Goal: Task Accomplishment & Management: Complete application form

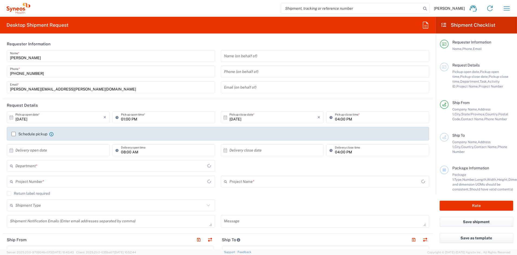
type input "[US_STATE]"
type input "[GEOGRAPHIC_DATA]"
type input "Syneos Health Communications-[GEOGRAPHIC_DATA] [GEOGRAPHIC_DATA]"
type input "6156"
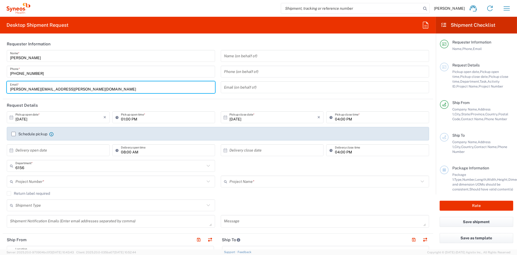
drag, startPoint x: 67, startPoint y: 90, endPoint x: -14, endPoint y: 84, distance: 80.9
click at [0, 84] on html "[PERSON_NAME] Home Shipment estimator Shipment tracking Desktop shipment reques…" at bounding box center [258, 127] width 517 height 255
paste input "[PERSON_NAME].[PERSON_NAME]"
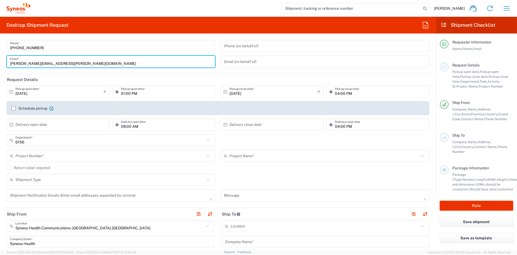
scroll to position [27, 0]
type input "[PERSON_NAME][EMAIL_ADDRESS][PERSON_NAME][DOMAIN_NAME]"
click at [57, 154] on input "text" at bounding box center [109, 154] width 189 height 9
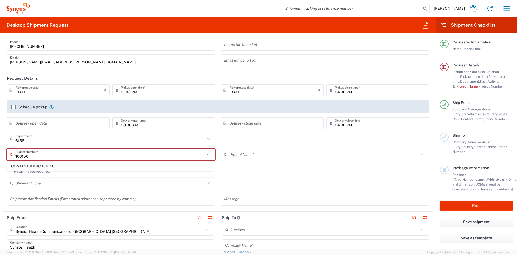
click at [83, 167] on span "COMM.STUDO.IC.106150" at bounding box center [109, 166] width 205 height 8
type input "COMM.STUDO.IC.106150"
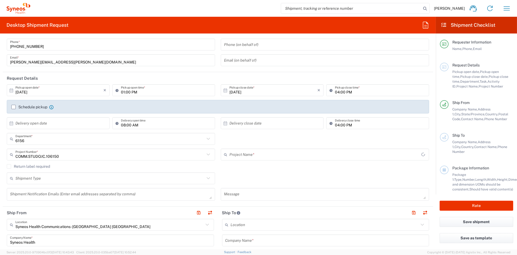
type input "Syneos.PATENG.22.106150"
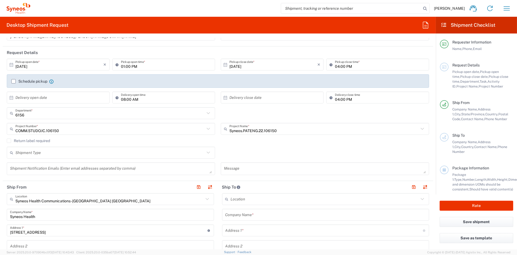
scroll to position [55, 0]
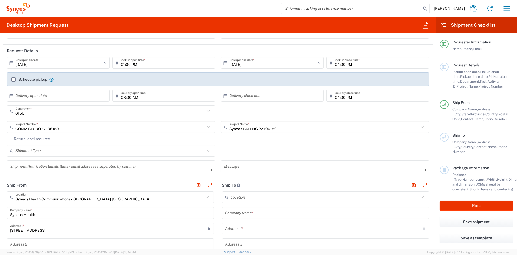
click at [252, 168] on textarea at bounding box center [325, 166] width 202 height 9
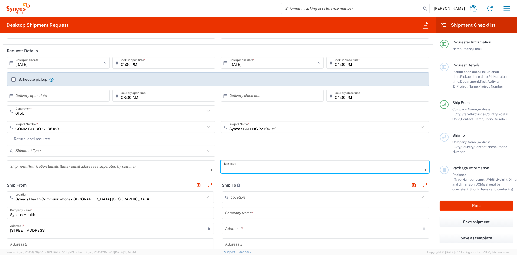
paste textarea "SHCS-106150-27-102-002"
type textarea "SHCS-106150-27-102-002"
click at [37, 167] on textarea at bounding box center [111, 166] width 202 height 9
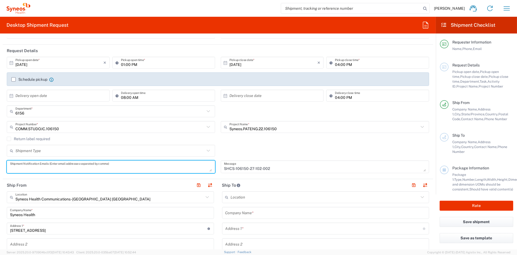
paste textarea "[PERSON_NAME][EMAIL_ADDRESS][PERSON_NAME][DOMAIN_NAME]"
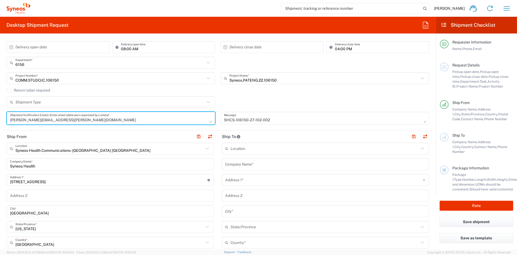
scroll to position [109, 0]
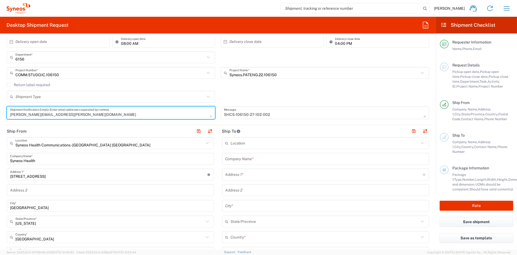
type textarea "[PERSON_NAME][EMAIL_ADDRESS][PERSON_NAME][DOMAIN_NAME]"
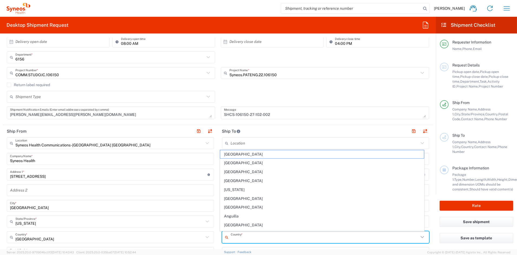
click at [253, 238] on input "text" at bounding box center [325, 237] width 188 height 9
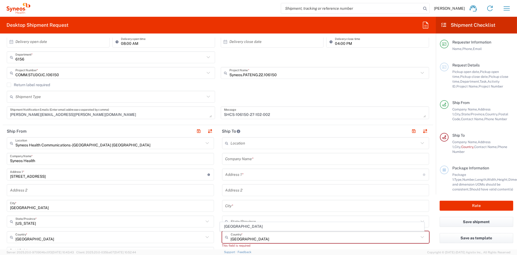
click at [231, 225] on span "[GEOGRAPHIC_DATA]" at bounding box center [322, 227] width 204 height 8
type input "[GEOGRAPHIC_DATA]"
type input "Sender/Shipper"
type input "Delivery Duty Paid"
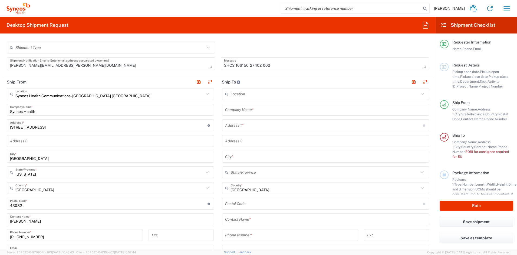
scroll to position [159, 0]
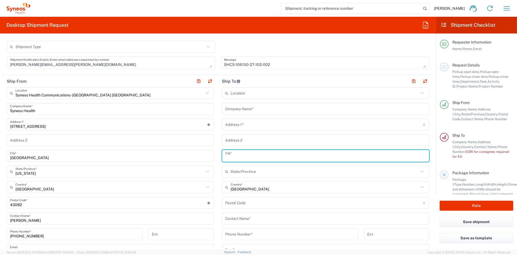
click at [252, 155] on input "text" at bounding box center [325, 156] width 201 height 9
paste input "Bialystok"
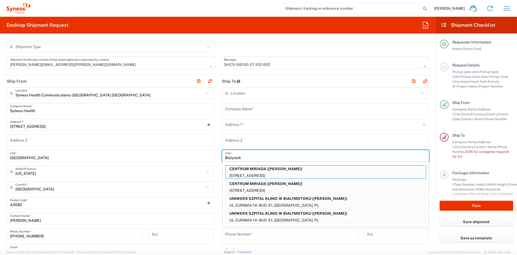
type input "Bialystok"
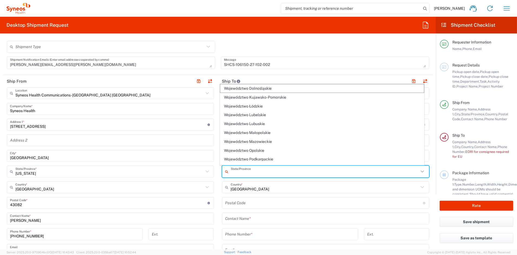
type input "[GEOGRAPHIC_DATA]"
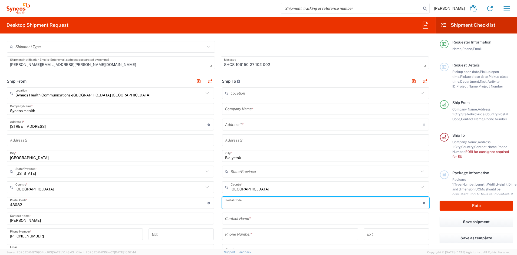
paste input "15-274"
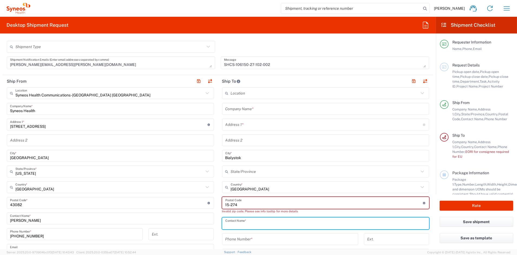
click at [263, 224] on input "text" at bounding box center [325, 223] width 201 height 9
click at [229, 204] on input "undefined" at bounding box center [324, 203] width 198 height 9
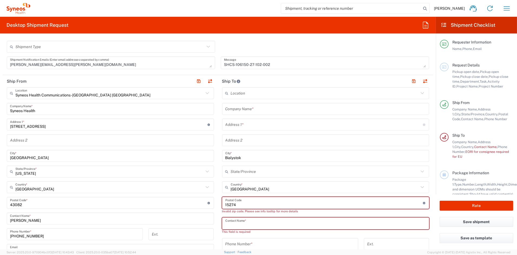
click at [267, 222] on input "text" at bounding box center [325, 223] width 201 height 9
click at [227, 204] on input "undefined" at bounding box center [324, 203] width 198 height 9
click at [225, 205] on input "undefined" at bounding box center [324, 203] width 198 height 9
type input "1715274"
click at [264, 228] on div "Contact Name *" at bounding box center [325, 224] width 207 height 12
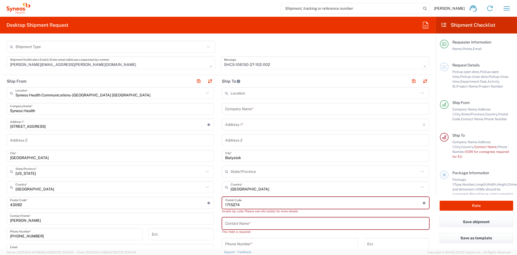
click at [249, 202] on input "undefined" at bounding box center [324, 203] width 198 height 9
click at [247, 127] on input "text" at bounding box center [324, 124] width 198 height 9
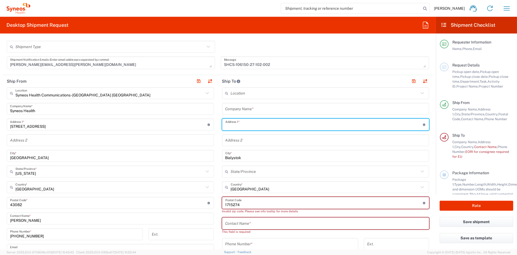
paste input "[PERSON_NAME] 17"
type input "[PERSON_NAME] 17"
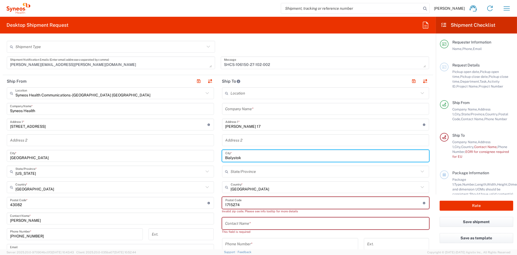
click at [249, 157] on input "Bialystok" at bounding box center [325, 156] width 201 height 9
drag, startPoint x: 248, startPoint y: 156, endPoint x: 208, endPoint y: 156, distance: 39.8
click at [208, 156] on div "Ship From Syneos Health Communications-[GEOGRAPHIC_DATA] [GEOGRAPHIC_DATA] Loca…" at bounding box center [218, 203] width 431 height 256
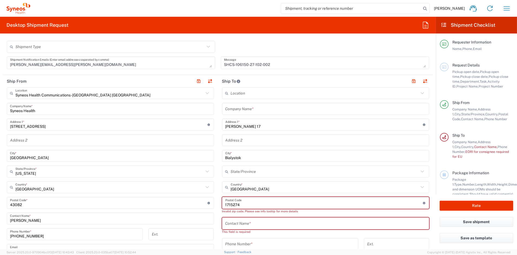
drag, startPoint x: 228, startPoint y: 205, endPoint x: 233, endPoint y: 201, distance: 6.1
click at [228, 205] on input "undefined" at bounding box center [324, 203] width 198 height 9
click at [227, 205] on input "undefined" at bounding box center [324, 203] width 198 height 9
type input "15-274"
click at [266, 207] on div "Postal Code Postal Code for Poland should have the following format: 2 digits t…" at bounding box center [325, 203] width 207 height 12
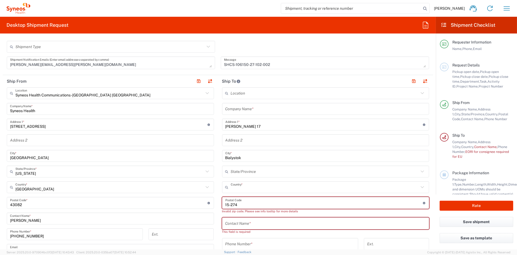
click at [258, 188] on input "text" at bounding box center [325, 187] width 188 height 9
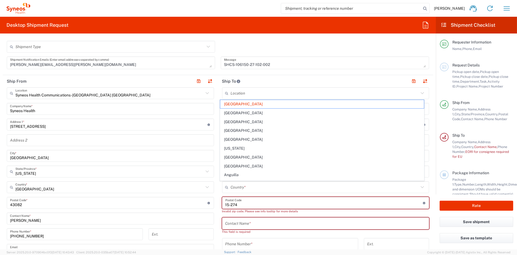
drag, startPoint x: 248, startPoint y: 208, endPoint x: 245, endPoint y: 204, distance: 4.5
click at [246, 206] on div "Postal Code Postal Code for Poland should have the following format: 2 digits t…" at bounding box center [325, 203] width 207 height 12
type input "[GEOGRAPHIC_DATA]"
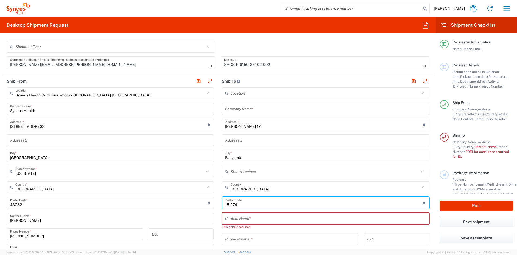
type input "15-274"
click at [260, 218] on input "text" at bounding box center [325, 218] width 201 height 9
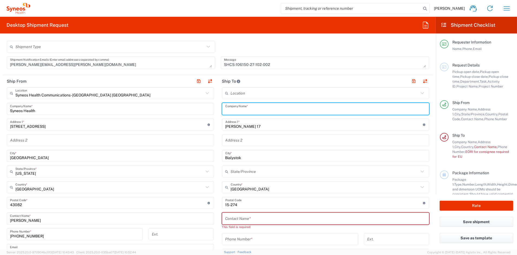
click at [249, 110] on input "text" at bounding box center [325, 108] width 201 height 9
paste input "Uniwersytet Medyczny w [GEOGRAPHIC_DATA] Ośrodek Wsparcia Badan Klinicznych ul.…"
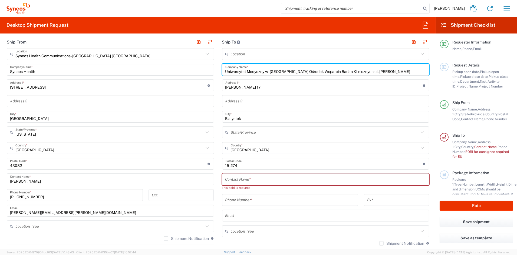
scroll to position [199, 0]
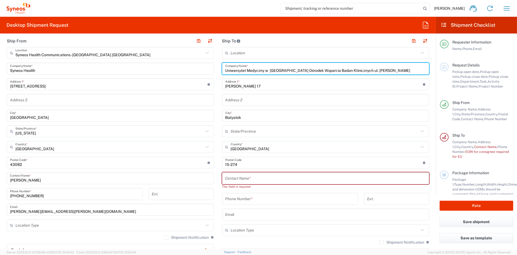
type input "Uniwersytet Medyczny w [GEOGRAPHIC_DATA] Ośrodek Wsparcia Badan Klinicznych ul.…"
click at [234, 179] on input "text" at bounding box center [325, 178] width 201 height 9
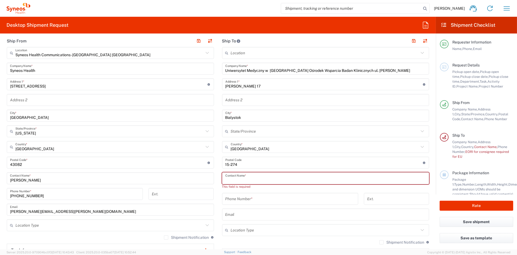
click at [234, 179] on input "text" at bounding box center [325, 178] width 201 height 9
paste input "[PERSON_NAME]"
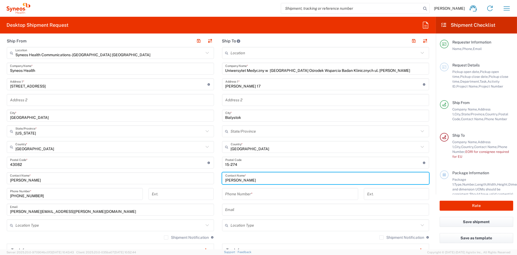
type input "[PERSON_NAME]"
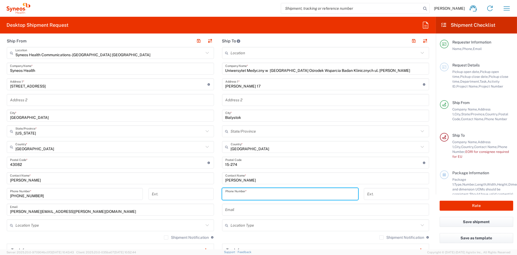
click at [278, 196] on input "tel" at bounding box center [290, 194] width 130 height 9
paste input "48 85 686 53 69"
drag, startPoint x: 248, startPoint y: 195, endPoint x: 253, endPoint y: 195, distance: 4.6
click at [248, 195] on input "48 85 686 53 69" at bounding box center [290, 194] width 130 height 9
click at [243, 195] on input "48 85 686 5369" at bounding box center [290, 194] width 130 height 9
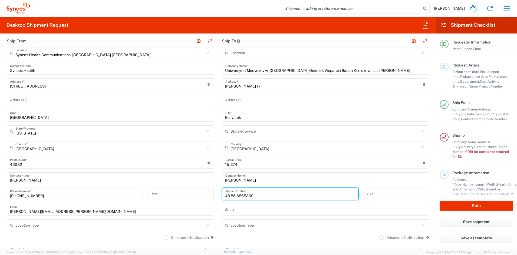
drag, startPoint x: 235, startPoint y: 196, endPoint x: 240, endPoint y: 198, distance: 5.7
click at [235, 196] on input "48 85 6865369" at bounding box center [290, 194] width 130 height 9
click at [229, 196] on input "48 856865369" at bounding box center [290, 194] width 130 height 9
type input "48856865369"
click at [250, 209] on input "text" at bounding box center [325, 209] width 201 height 9
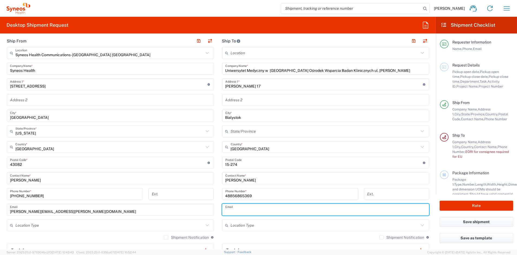
click at [249, 209] on input "text" at bounding box center [325, 209] width 201 height 9
paste input "[EMAIL_ADDRESS][DOMAIN_NAME]"
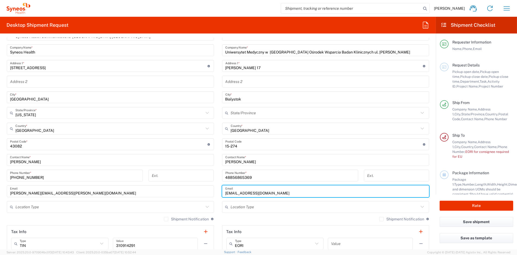
scroll to position [219, 0]
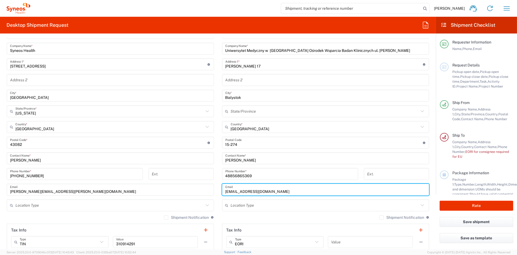
type input "[EMAIL_ADDRESS][DOMAIN_NAME]"
click at [275, 207] on input "text" at bounding box center [325, 205] width 188 height 9
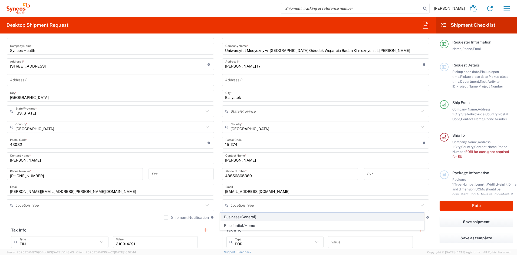
click at [241, 217] on span "Business (General)" at bounding box center [322, 217] width 204 height 8
type input "Business (General)"
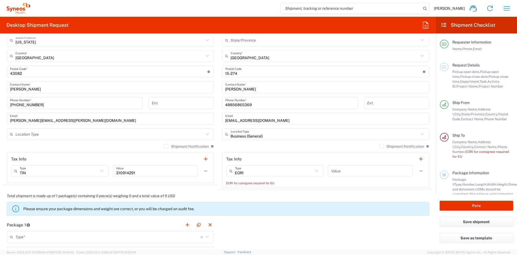
scroll to position [297, 0]
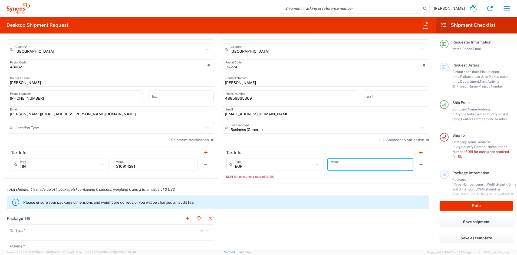
click at [343, 166] on input "text" at bounding box center [370, 164] width 78 height 9
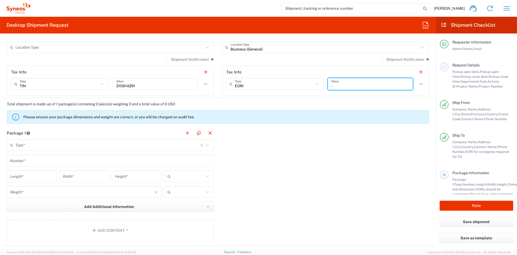
scroll to position [377, 0]
type input "-"
click at [38, 144] on input "text" at bounding box center [107, 145] width 185 height 9
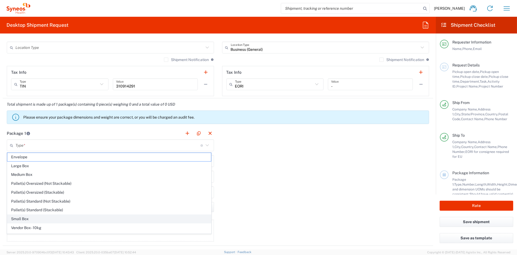
click at [28, 220] on span "Small Box" at bounding box center [109, 219] width 204 height 8
type input "Small Box"
type input "12.25"
type input "11"
type input "1.5"
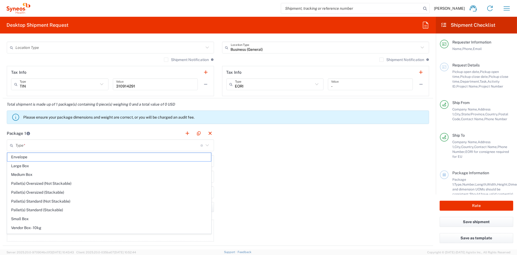
type input "in"
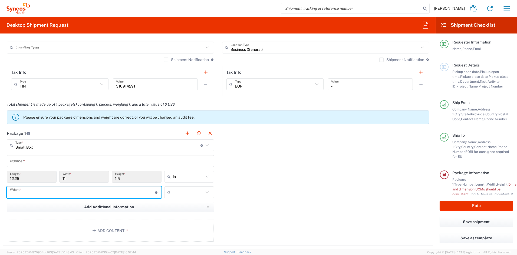
click at [25, 191] on input "number" at bounding box center [82, 192] width 145 height 9
type input "2"
click at [179, 190] on input "text" at bounding box center [188, 192] width 31 height 9
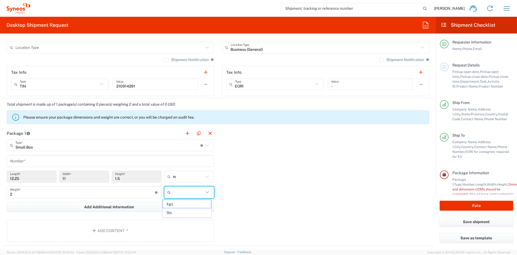
drag, startPoint x: 177, startPoint y: 215, endPoint x: 172, endPoint y: 213, distance: 5.1
click at [176, 214] on span "lbs" at bounding box center [187, 213] width 48 height 8
type input "lbs"
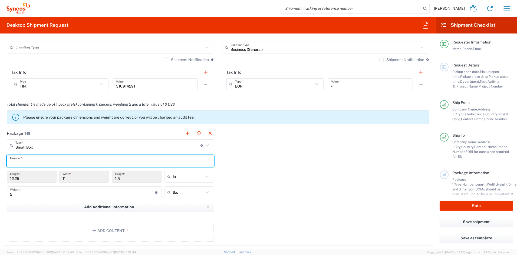
click at [44, 161] on input "text" at bounding box center [110, 161] width 201 height 9
type input "1"
click at [110, 229] on button "Add Content *" at bounding box center [110, 231] width 207 height 22
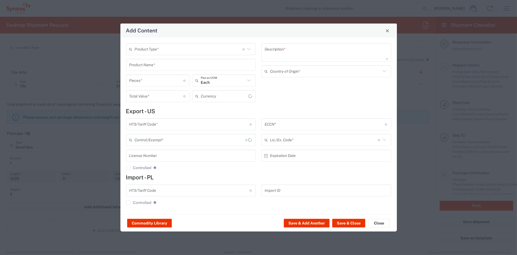
type input "US Dollar"
click at [163, 49] on input "text" at bounding box center [189, 49] width 108 height 9
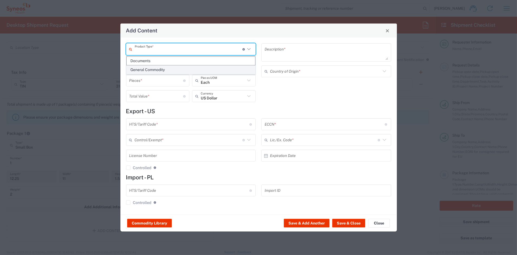
click at [152, 69] on span "General Commodity" at bounding box center [191, 70] width 129 height 8
type input "General Commodity"
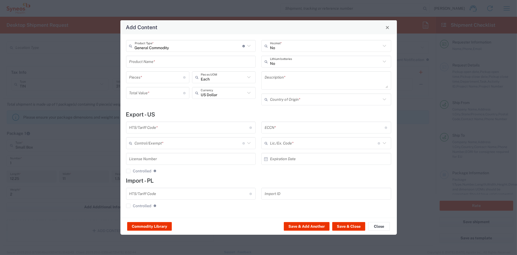
click at [154, 61] on input "text" at bounding box center [190, 61] width 123 height 9
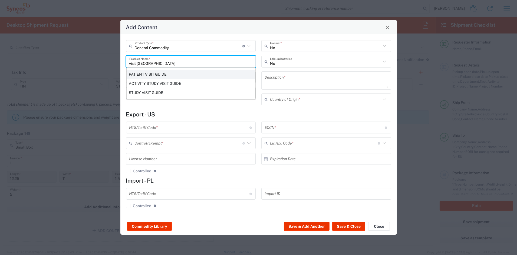
click at [149, 74] on div "PATIENT VISIT GUIDE" at bounding box center [191, 74] width 129 height 9
type input "PATIENT VISIT GUIDE"
type input "1"
type textarea "8.5x11 PRINTED DOCUMENT"
type input "[GEOGRAPHIC_DATA]"
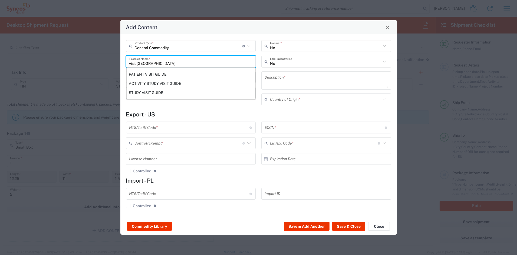
type input "4901.10.0040"
type input "BIS"
type input "EAR99"
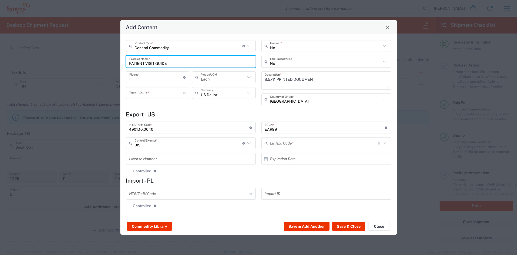
type input "NLR - No License Required"
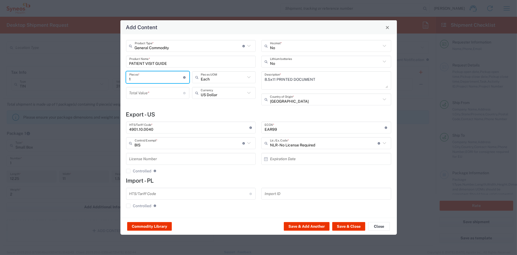
drag, startPoint x: 142, startPoint y: 78, endPoint x: 119, endPoint y: 77, distance: 23.0
click at [119, 77] on div "Add Content General Commodity Product Type * Document: Paper document generated…" at bounding box center [258, 127] width 517 height 255
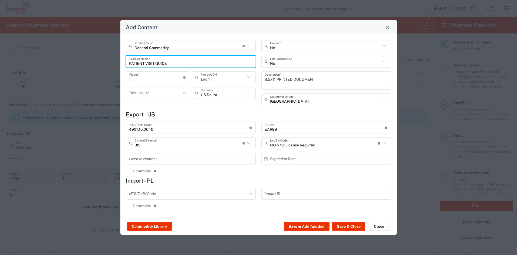
drag, startPoint x: 133, startPoint y: 63, endPoint x: 116, endPoint y: 62, distance: 17.4
click at [116, 62] on div "Add Content General Commodity Product Type * Document: Paper document generated…" at bounding box center [258, 127] width 517 height 255
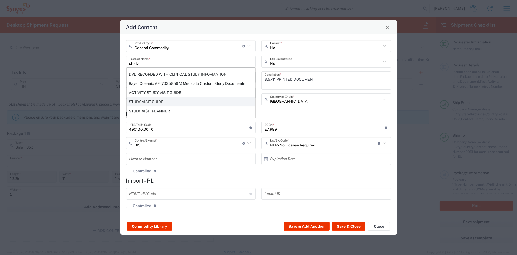
click at [149, 103] on div "STUDY VISIT GUIDE" at bounding box center [191, 101] width 129 height 9
type input "STUDY VISIT GUIDE"
type textarea "8.5 X 5.5' 12PP SADDLE STITCHED PRINTED PAPER BOOKLET 16 PAGES"
type input "4901.99.0092"
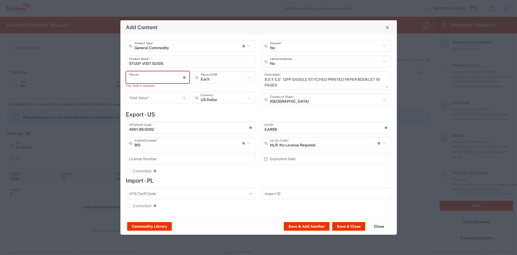
click at [141, 77] on input "number" at bounding box center [156, 77] width 54 height 9
type input "3"
click at [146, 91] on input "number" at bounding box center [156, 92] width 54 height 9
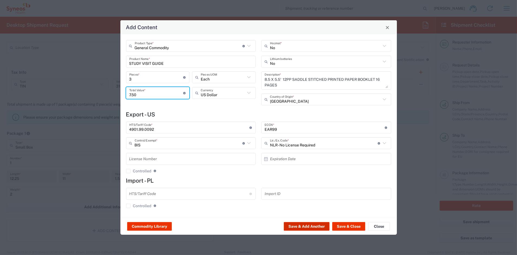
type input "7.50"
click at [316, 226] on button "Save & Add Another" at bounding box center [307, 226] width 46 height 9
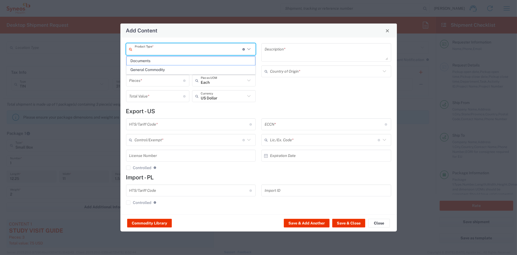
click at [140, 50] on input "text" at bounding box center [189, 49] width 108 height 9
click at [142, 69] on span "General Commodity" at bounding box center [191, 70] width 129 height 8
type input "General Commodity"
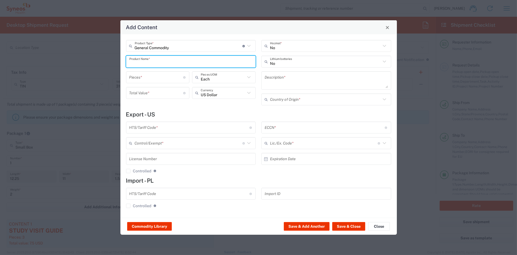
click at [146, 62] on input "text" at bounding box center [190, 61] width 123 height 9
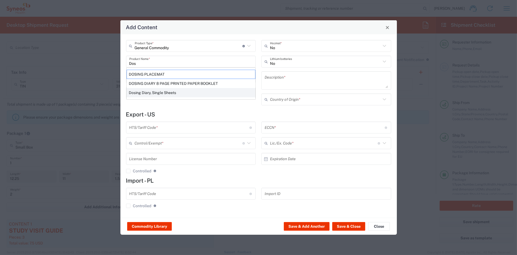
click at [137, 93] on div "Dosing Diary, Single Sheets" at bounding box center [191, 92] width 129 height 9
type input "Dosing Diary, Single Sheets"
type textarea "Dosing Diary, Single Sheets"
type input "[GEOGRAPHIC_DATA]"
type input "4811.90.9080"
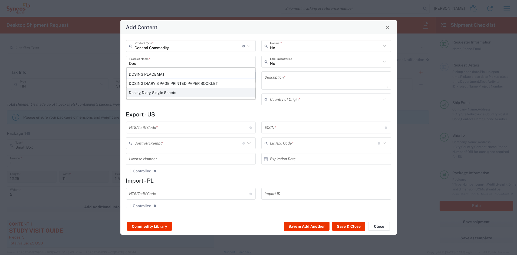
type input "BIS"
type input "EAR99"
type input "NLR - No License Required"
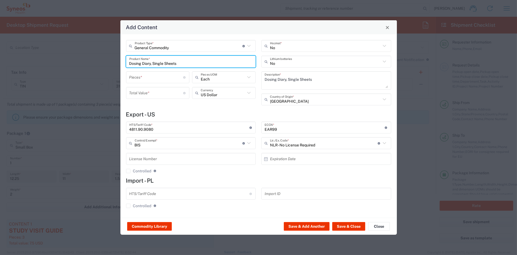
drag, startPoint x: 185, startPoint y: 63, endPoint x: 141, endPoint y: 62, distance: 44.1
click at [141, 62] on input "Dosing Diary, Single Sheets" at bounding box center [190, 61] width 123 height 9
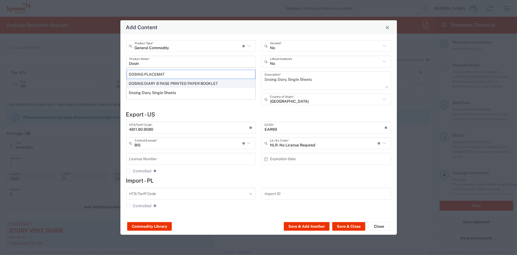
click at [150, 83] on div "DOSING DIARY 8 PAGE PRINTED PAPER BOOKLET" at bounding box center [191, 83] width 129 height 9
type input "DOSING DIARY 8 PAGE PRINTED PAPER BOOKLET"
type input "1"
type textarea "5.5X8.5"
type input "4820.10.2010"
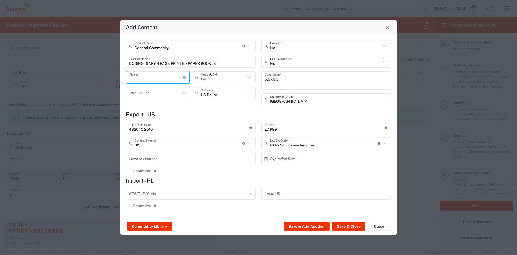
drag, startPoint x: 134, startPoint y: 80, endPoint x: 114, endPoint y: 77, distance: 19.6
click at [114, 77] on div "Add Content General Commodity Product Type * Document: Paper document generated…" at bounding box center [258, 127] width 517 height 255
type input "3"
click at [153, 93] on input "number" at bounding box center [156, 92] width 54 height 9
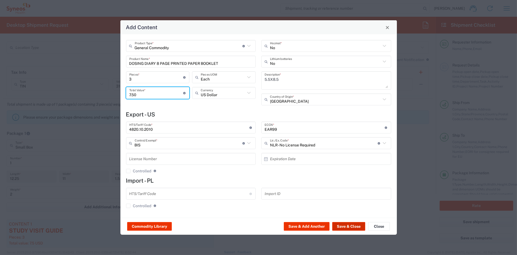
type input "7.50"
drag, startPoint x: 339, startPoint y: 225, endPoint x: 337, endPoint y: 222, distance: 3.6
click at [339, 224] on button "Save & Close" at bounding box center [348, 226] width 33 height 9
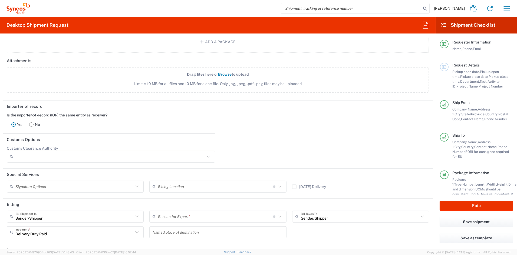
scroll to position [646, 0]
drag, startPoint x: 31, startPoint y: 121, endPoint x: 40, endPoint y: 126, distance: 9.9
click at [31, 121] on rect at bounding box center [31, 123] width 4 height 4
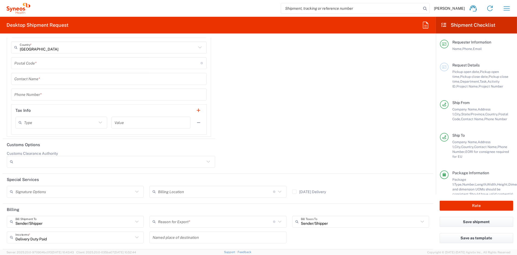
scroll to position [890, 0]
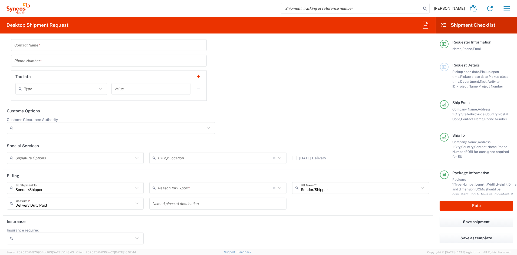
click at [43, 158] on input "text" at bounding box center [74, 157] width 118 height 9
drag, startPoint x: 40, startPoint y: 169, endPoint x: 45, endPoint y: 169, distance: 4.6
click at [40, 169] on span "Adult Signature Required" at bounding box center [74, 169] width 134 height 8
type input "Adult Signature Required"
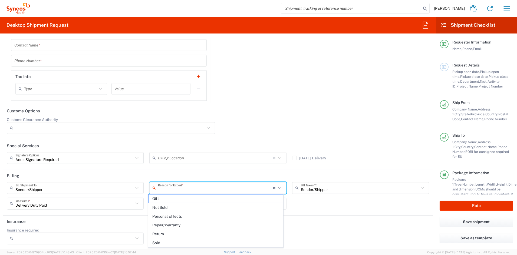
click at [179, 190] on input "text" at bounding box center [215, 187] width 115 height 9
click at [166, 242] on span "Sold" at bounding box center [216, 243] width 134 height 8
type input "Sold"
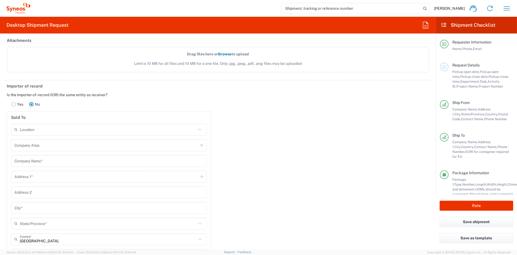
scroll to position [662, 0]
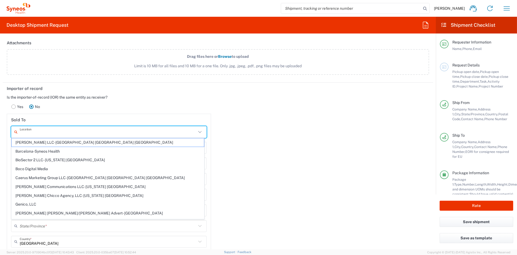
click at [34, 133] on input "text" at bounding box center [108, 131] width 177 height 9
paste input "Syneos Health [GEOGRAPHIC_DATA]"
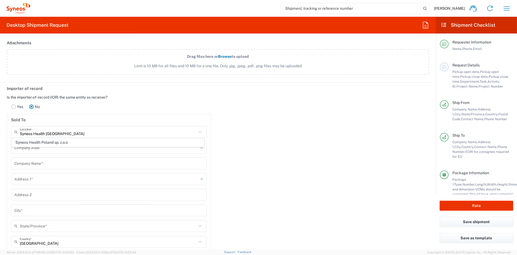
click at [63, 143] on span "Syneos Health Poland sp. z.o.o" at bounding box center [108, 143] width 192 height 8
type input "Syneos Health Poland sp. z.o.o"
type input "171 al. Solidarności"
type input "[GEOGRAPHIC_DATA]"
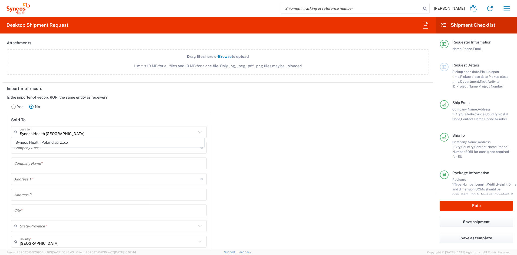
type input "[GEOGRAPHIC_DATA]"
type input "00-877"
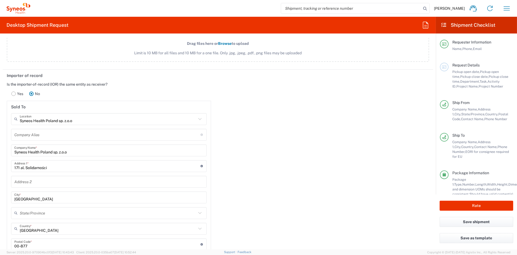
scroll to position [675, 0]
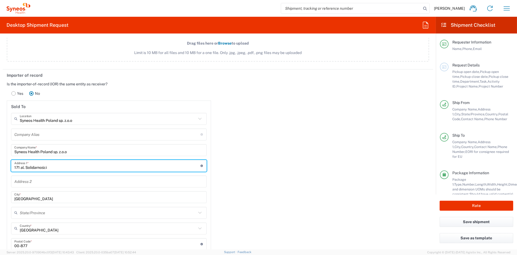
drag, startPoint x: 17, startPoint y: 167, endPoint x: -6, endPoint y: 166, distance: 22.8
click at [0, 166] on html "[PERSON_NAME] Home Shipment estimator Shipment tracking Desktop shipment reques…" at bounding box center [258, 127] width 517 height 255
paste input "[STREET_ADDRESS]"
type input "[STREET_ADDRESS]"
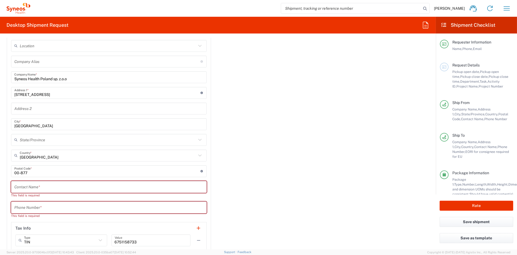
scroll to position [763, 0]
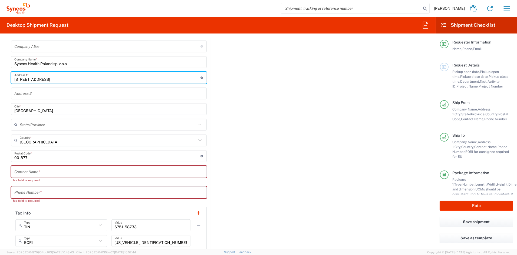
click at [40, 170] on input "text" at bounding box center [108, 171] width 189 height 9
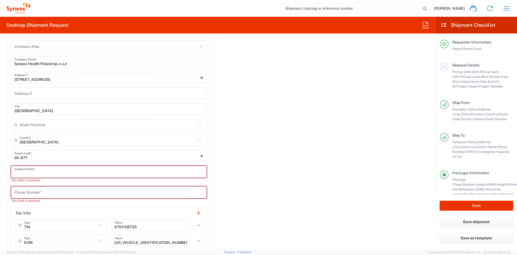
click at [40, 170] on input "text" at bounding box center [108, 171] width 189 height 9
paste input "[PERSON_NAME]"
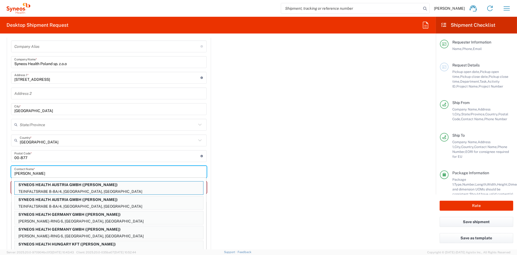
type input "[PERSON_NAME]"
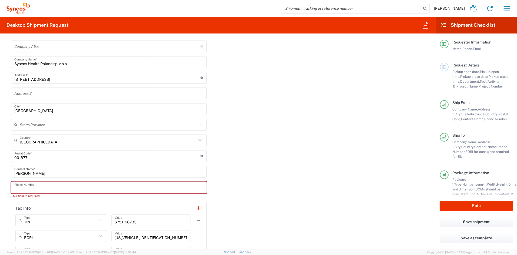
paste input "39 0236025842"
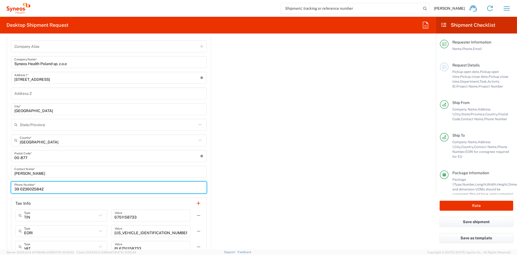
click at [21, 188] on input "39 0236025842" at bounding box center [108, 187] width 189 height 9
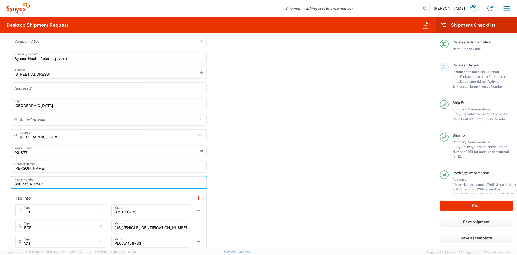
scroll to position [772, 0]
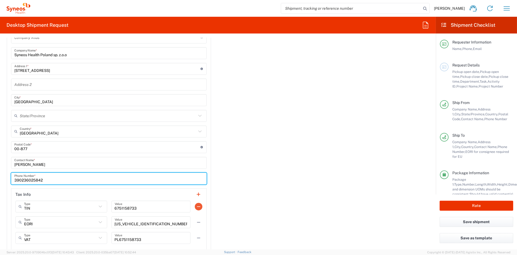
type input "390236025842"
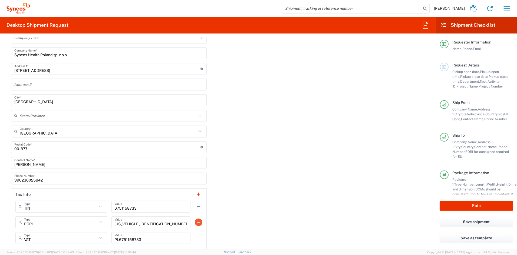
click at [196, 206] on button "button" at bounding box center [199, 207] width 8 height 8
click at [196, 221] on button "button" at bounding box center [199, 223] width 8 height 8
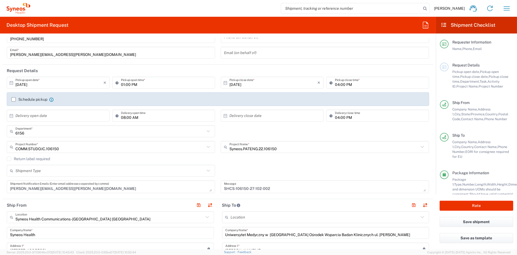
scroll to position [64, 0]
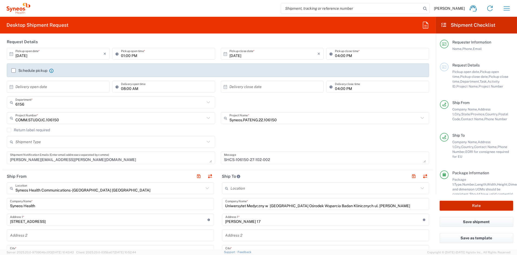
click at [485, 206] on button "Rate" at bounding box center [477, 206] width 74 height 10
type input "COMM.STUDO.IC.106150"
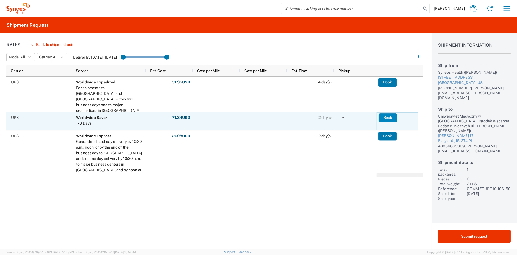
click at [390, 117] on button "Book" at bounding box center [388, 118] width 18 height 9
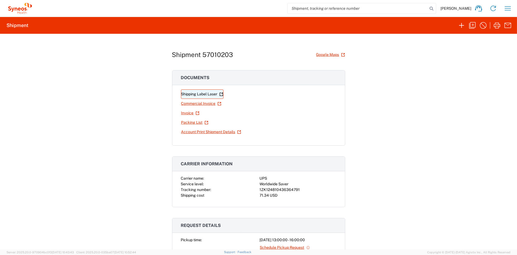
click at [200, 95] on link "Shipping Label Laser" at bounding box center [202, 94] width 42 height 9
click at [473, 26] on icon "button" at bounding box center [472, 25] width 6 height 6
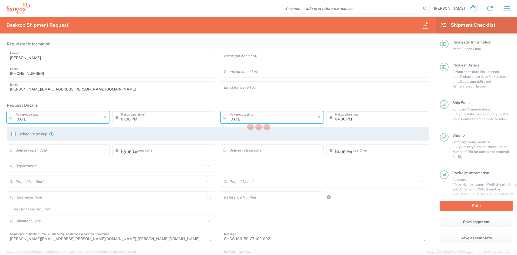
type input "[US_STATE]"
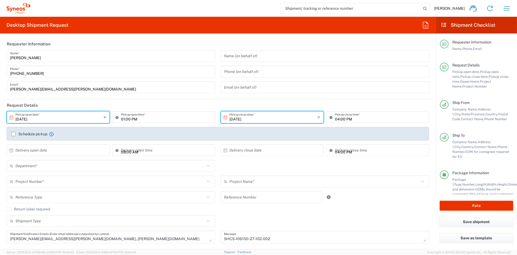
type input "Small Box"
type input "COMM.STUDO.IC.106150"
type input "Syneos.PATENG.22.106150"
type input "6156"
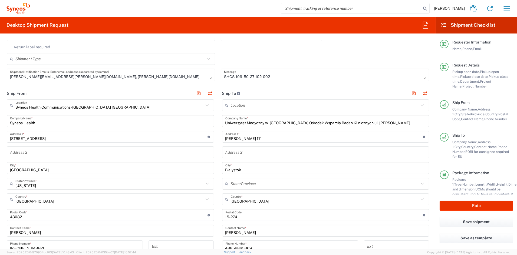
scroll to position [182, 0]
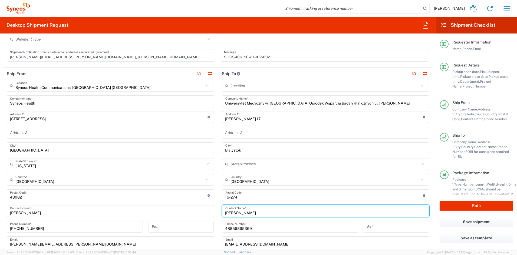
drag, startPoint x: 258, startPoint y: 211, endPoint x: 213, endPoint y: 210, distance: 45.7
click at [213, 210] on div "Ship From Syneos Health Communications-[GEOGRAPHIC_DATA] [GEOGRAPHIC_DATA] Loca…" at bounding box center [218, 189] width 431 height 242
paste input "[PERSON_NAME]"
type input "[PERSON_NAME]"
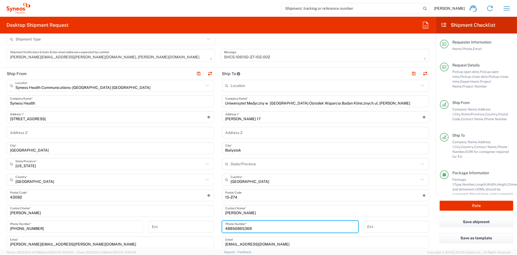
drag, startPoint x: 244, startPoint y: 226, endPoint x: 197, endPoint y: 224, distance: 46.6
click at [197, 224] on div "Ship From Syneos Health Communications-[GEOGRAPHIC_DATA] [GEOGRAPHIC_DATA] Loca…" at bounding box center [218, 189] width 431 height 242
paste input "793023926"
type input "48793023926"
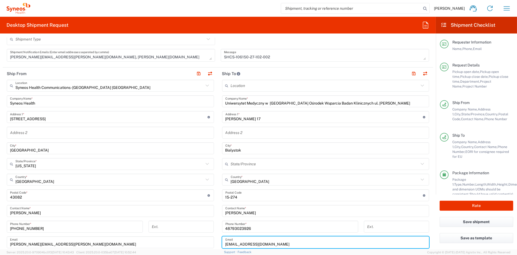
scroll to position [183, 0]
drag, startPoint x: 280, startPoint y: 244, endPoint x: 211, endPoint y: 241, distance: 69.6
click at [211, 241] on div "Ship From Syneos Health Communications-[GEOGRAPHIC_DATA] [GEOGRAPHIC_DATA] Loca…" at bounding box center [218, 188] width 431 height 242
paste input "kszmaja@gumed"
type input "[EMAIL_ADDRESS][DOMAIN_NAME]"
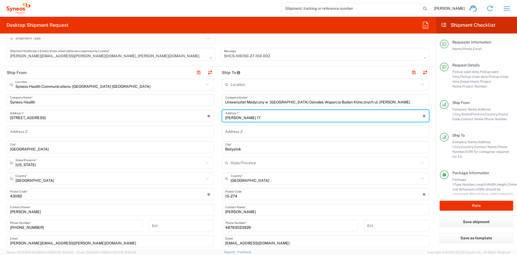
drag, startPoint x: 275, startPoint y: 116, endPoint x: 206, endPoint y: 117, distance: 68.5
click at [207, 117] on div "Ship From Syneos Health Communications-[GEOGRAPHIC_DATA] [GEOGRAPHIC_DATA] Loca…" at bounding box center [218, 188] width 431 height 242
paste input "Dębinki 7 Budynej [PERSON_NAME], parter"
type input "Dębinki 7 Budynej [PERSON_NAME], parter"
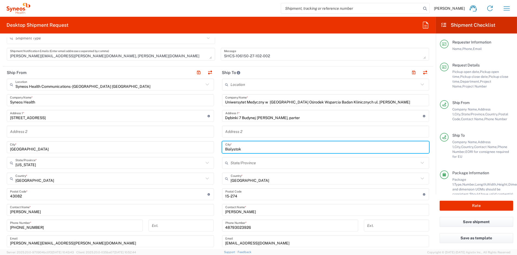
drag, startPoint x: 225, startPoint y: 149, endPoint x: 208, endPoint y: 148, distance: 17.3
click at [208, 148] on div "Ship From Syneos Health Communications-[GEOGRAPHIC_DATA] [GEOGRAPHIC_DATA] Loca…" at bounding box center [218, 188] width 431 height 242
paste input "Sekretariat Kliniki"
type input "Sekretariat Kliniki"
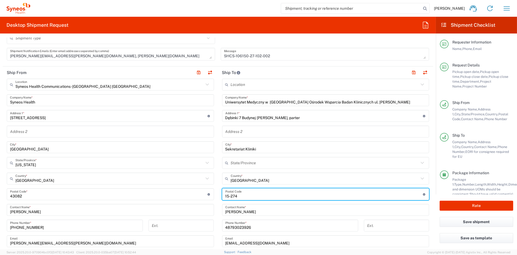
drag, startPoint x: 227, startPoint y: 196, endPoint x: 204, endPoint y: 197, distance: 23.0
click at [204, 197] on div "Ship From Syneos Health Communications-[GEOGRAPHIC_DATA] [GEOGRAPHIC_DATA] Loca…" at bounding box center [218, 188] width 431 height 242
paste input "80-952"
type input "80-952"
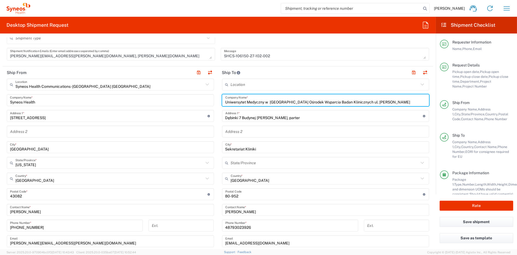
drag, startPoint x: 369, startPoint y: 102, endPoint x: 165, endPoint y: 96, distance: 203.3
click at [166, 96] on div "Ship From Syneos Health Communications-[GEOGRAPHIC_DATA] [GEOGRAPHIC_DATA] Loca…" at bounding box center [218, 188] width 431 height 242
paste input "ckie Centrum Kliniczne w [GEOGRAPHIC_DATA]"
type input "Uniwersyteckie Centrum Kliniczne w [GEOGRAPHIC_DATA]"
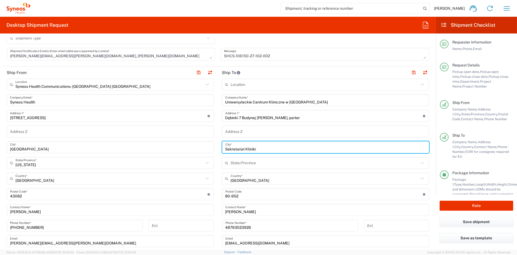
drag, startPoint x: 254, startPoint y: 149, endPoint x: 215, endPoint y: 148, distance: 39.5
click at [215, 148] on div "Ship From Syneos Health Communications-[GEOGRAPHIC_DATA] [GEOGRAPHIC_DATA] Loca…" at bounding box center [218, 188] width 431 height 242
drag, startPoint x: 257, startPoint y: 145, endPoint x: 259, endPoint y: 151, distance: 6.1
click at [258, 147] on input "Sekretariat Kliniki" at bounding box center [325, 147] width 201 height 9
drag, startPoint x: 247, startPoint y: 148, endPoint x: 215, endPoint y: 148, distance: 31.9
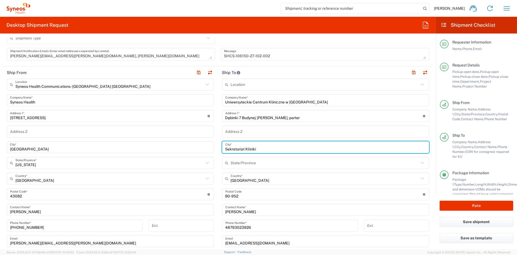
click at [215, 149] on div "Ship From Syneos Health Communications-[GEOGRAPHIC_DATA] [GEOGRAPHIC_DATA] Loca…" at bounding box center [218, 188] width 431 height 242
paste input "[GEOGRAPHIC_DATA]"
type input "[GEOGRAPHIC_DATA]"
click at [247, 131] on input "text" at bounding box center [325, 131] width 201 height 9
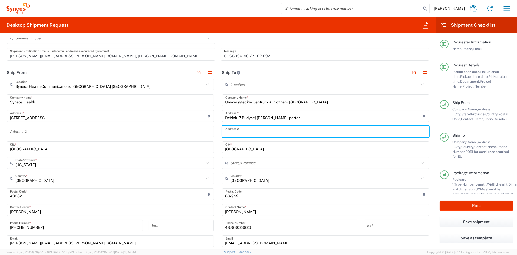
paste input "Sekretariat Kliniki"
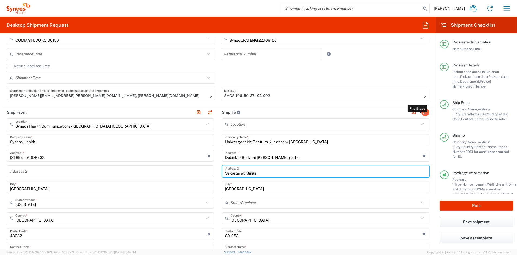
scroll to position [140, 0]
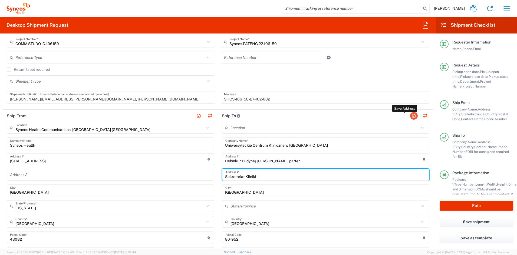
type input "Sekretariat Kliniki"
click at [411, 114] on button "button" at bounding box center [414, 116] width 8 height 8
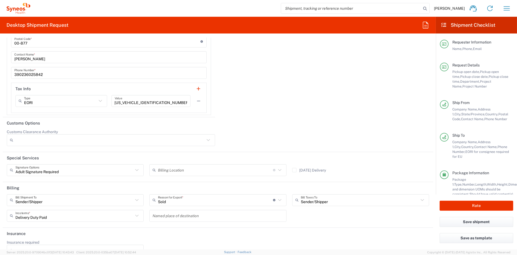
scroll to position [906, 0]
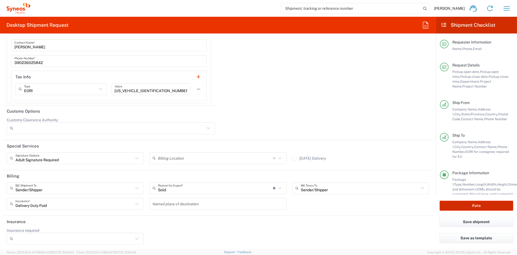
click at [468, 207] on button "Rate" at bounding box center [477, 206] width 74 height 10
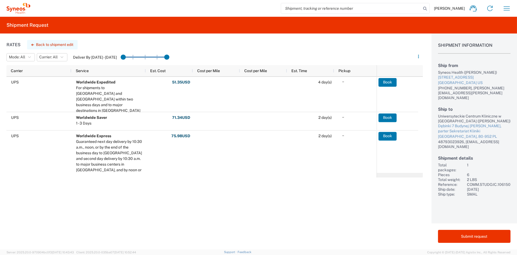
click at [51, 44] on button "Back to shipment edit" at bounding box center [52, 44] width 51 height 9
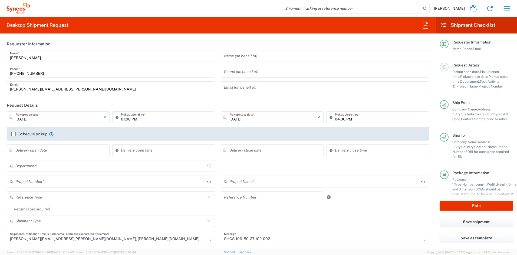
type input "[US_STATE]"
type input "COMM.STUDO.IC.106150"
type input "Syneos.PATENG.22.106150"
type input "Small Box"
type input "6156"
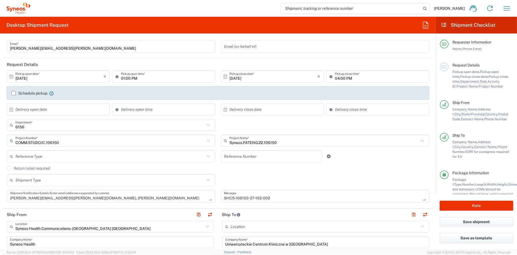
scroll to position [42, 0]
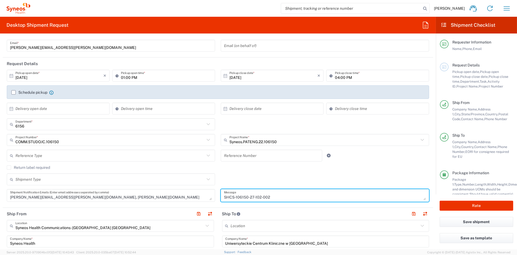
drag, startPoint x: 249, startPoint y: 197, endPoint x: 209, endPoint y: 196, distance: 39.8
click at [209, 196] on div "[DATE] × Pickup open date * Cancel Apply 01:00 PM Pickup open time * [DATE] × P…" at bounding box center [218, 138] width 428 height 136
paste textarea "0-002"
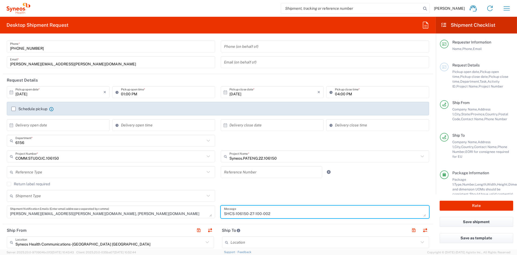
scroll to position [27, 0]
type textarea "SHCS-106150-27-100-002"
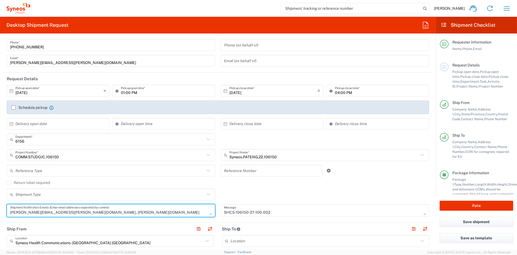
click at [133, 213] on textarea "[PERSON_NAME][EMAIL_ADDRESS][PERSON_NAME][DOMAIN_NAME], [PERSON_NAME][DOMAIN_NA…" at bounding box center [111, 210] width 202 height 9
drag, startPoint x: 134, startPoint y: 212, endPoint x: 81, endPoint y: 212, distance: 53.0
click at [77, 212] on textarea "[PERSON_NAME][EMAIL_ADDRESS][PERSON_NAME][DOMAIN_NAME], [PERSON_NAME][DOMAIN_NA…" at bounding box center [111, 210] width 202 height 9
click at [129, 212] on textarea "[PERSON_NAME][EMAIL_ADDRESS][PERSON_NAME][DOMAIN_NAME], [PERSON_NAME][DOMAIN_NA…" at bounding box center [111, 210] width 202 height 9
drag, startPoint x: 126, startPoint y: 212, endPoint x: 78, endPoint y: 212, distance: 48.4
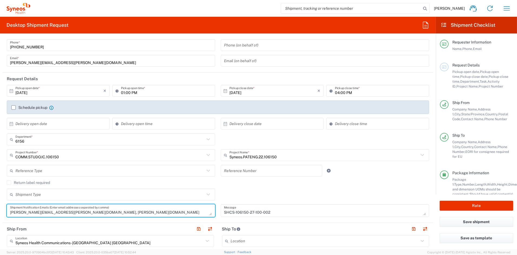
click at [76, 212] on textarea "[PERSON_NAME][EMAIL_ADDRESS][PERSON_NAME][DOMAIN_NAME], [PERSON_NAME][DOMAIN_NA…" at bounding box center [111, 210] width 202 height 9
type textarea "[PERSON_NAME][EMAIL_ADDRESS][PERSON_NAME][DOMAIN_NAME]"
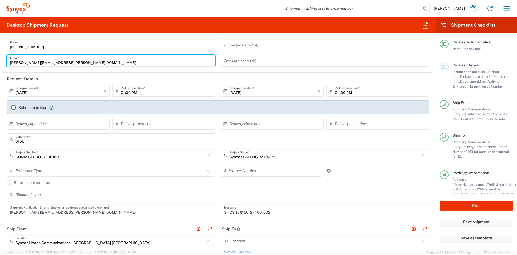
drag, startPoint x: 73, startPoint y: 60, endPoint x: -5, endPoint y: 60, distance: 77.7
click at [0, 60] on html "[PERSON_NAME] Home Shipment estimator Shipment tracking Desktop shipment reques…" at bounding box center [258, 127] width 517 height 255
paste input "[PERSON_NAME].[PERSON_NAME]"
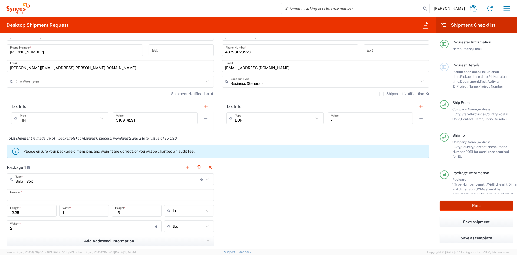
scroll to position [360, 0]
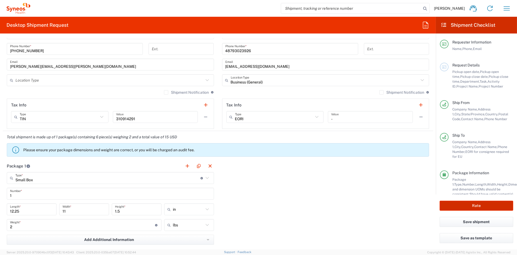
type input "[PERSON_NAME][EMAIL_ADDRESS][PERSON_NAME][DOMAIN_NAME]"
click at [469, 205] on button "Rate" at bounding box center [477, 206] width 74 height 10
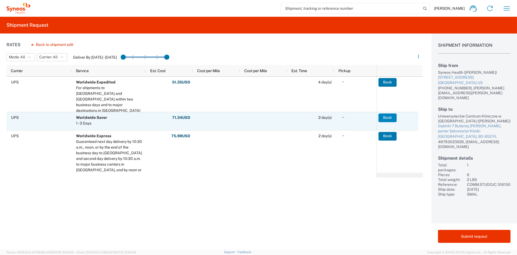
click at [386, 117] on button "Book" at bounding box center [388, 118] width 18 height 9
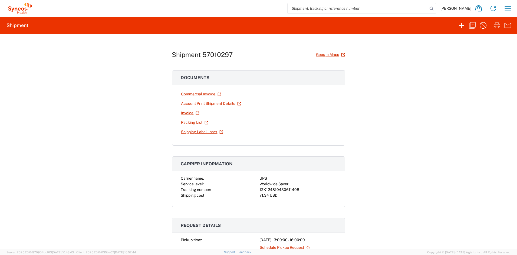
click at [193, 131] on link "Shipping Label Laser" at bounding box center [202, 131] width 42 height 9
